Goal: Task Accomplishment & Management: Manage account settings

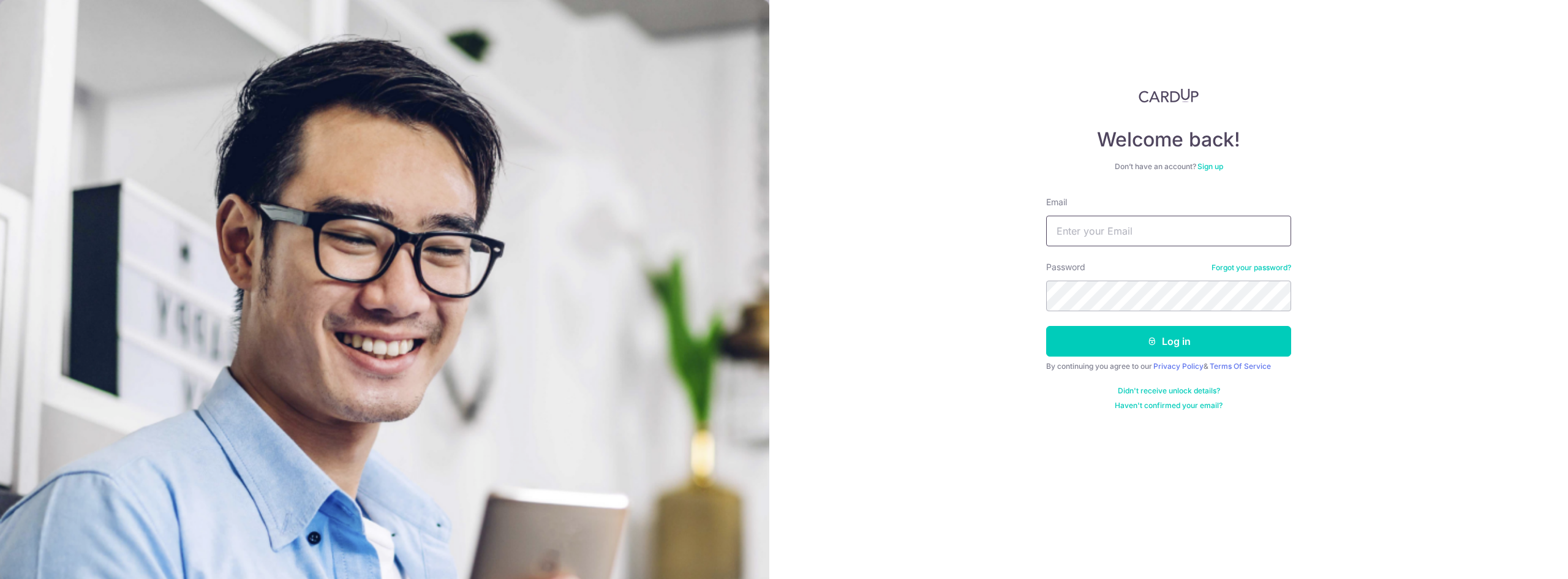
click at [1112, 237] on input "Email" at bounding box center [1168, 231] width 245 height 31
click at [1093, 232] on input "ca" at bounding box center [1168, 231] width 245 height 31
type input "[EMAIL_ADDRESS][DOMAIN_NAME]"
click at [1046, 326] on button "Log in" at bounding box center [1168, 342] width 245 height 31
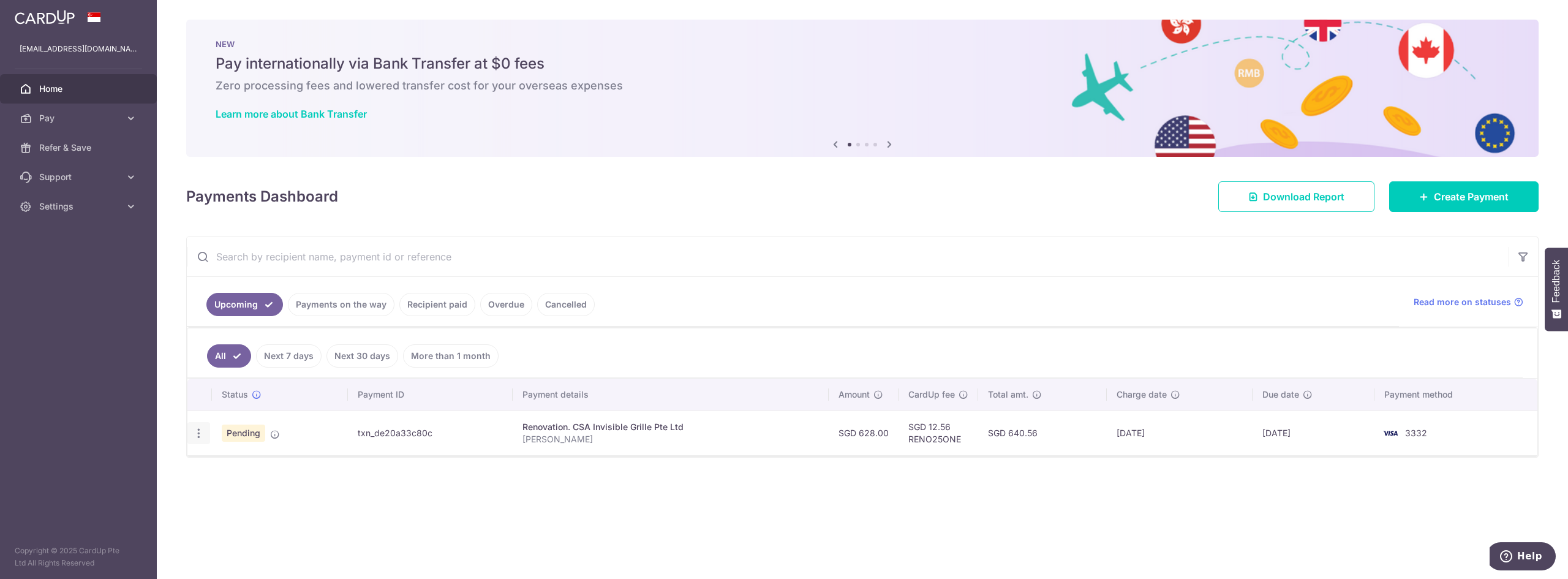
click at [195, 432] on icon "button" at bounding box center [199, 434] width 13 height 13
click at [614, 279] on ul "Upcoming Payments on the way Recipient paid Overdue Cancelled" at bounding box center [792, 301] width 1212 height 49
